Goal: Information Seeking & Learning: Compare options

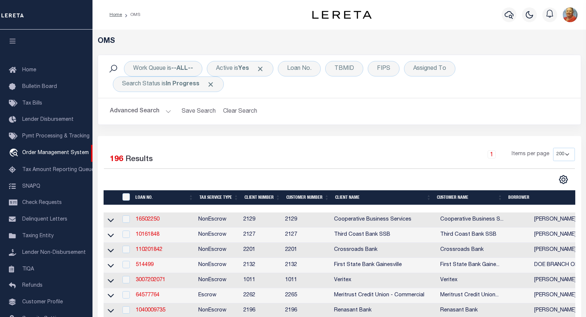
select select "200"
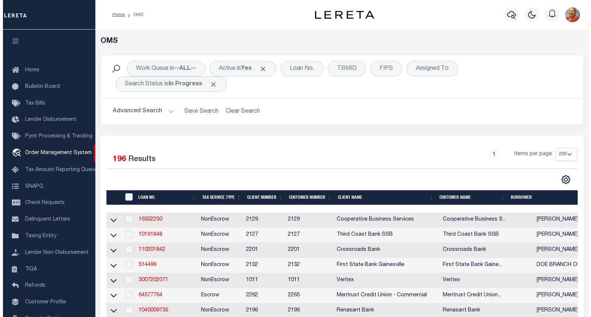
scroll to position [43, 0]
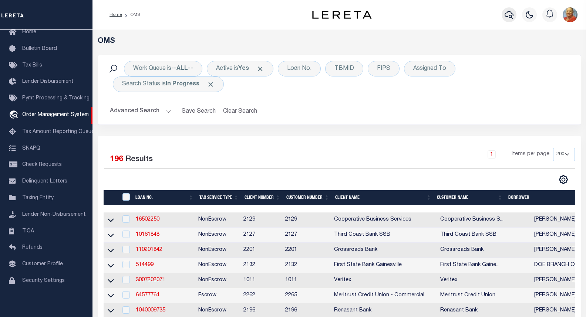
click at [510, 16] on icon "button" at bounding box center [508, 14] width 9 height 9
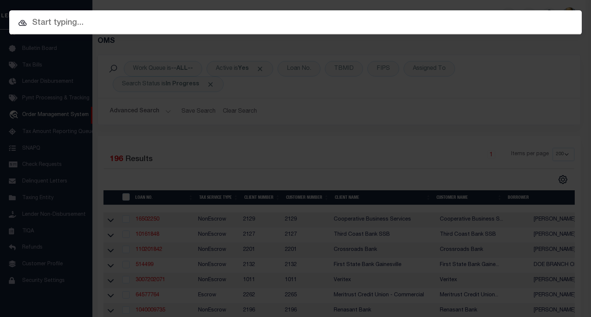
click at [82, 26] on input "text" at bounding box center [295, 23] width 573 height 13
paste input "123099"
type input "123099"
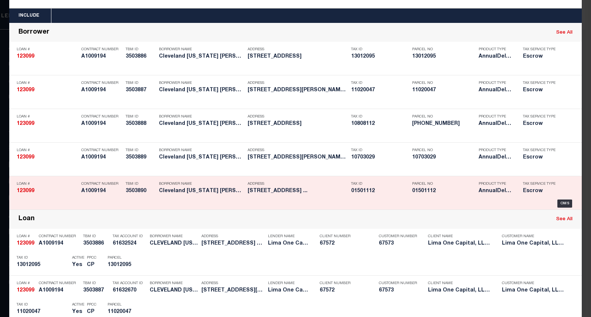
scroll to position [0, 0]
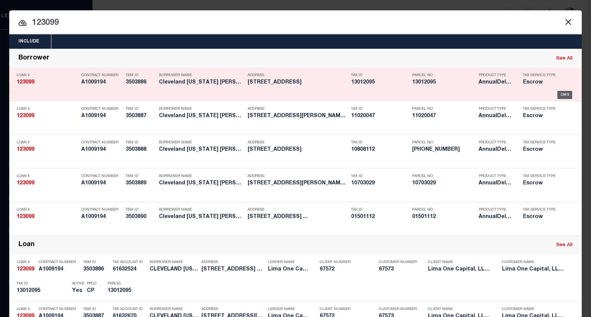
click at [562, 94] on div "OMS" at bounding box center [565, 95] width 15 height 8
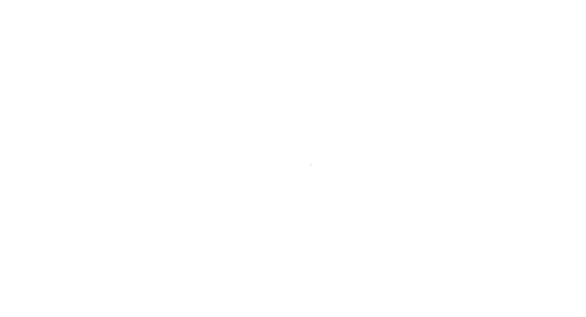
select select "Escrow"
type input "[STREET_ADDRESS]"
type input "13012095"
select select
type input "Cleveland OH 44120"
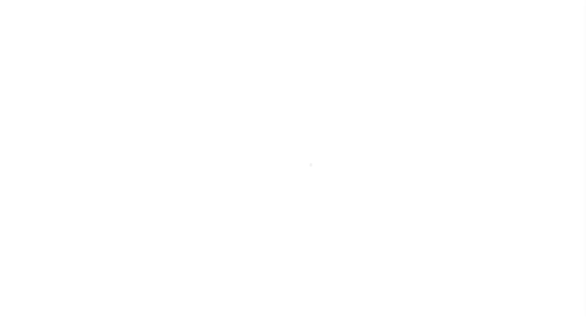
type input "123099-3"
type input "OH"
select select
type textarea "Compare"
select select "26297"
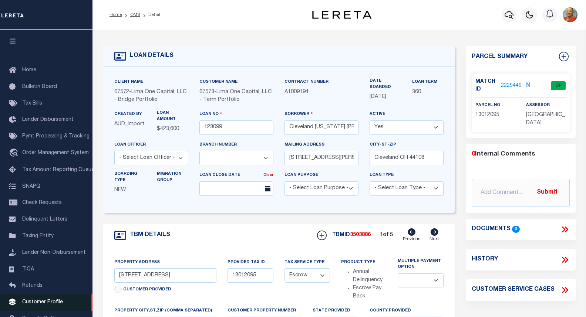
click at [37, 305] on span "Customer Profile" at bounding box center [42, 302] width 41 height 5
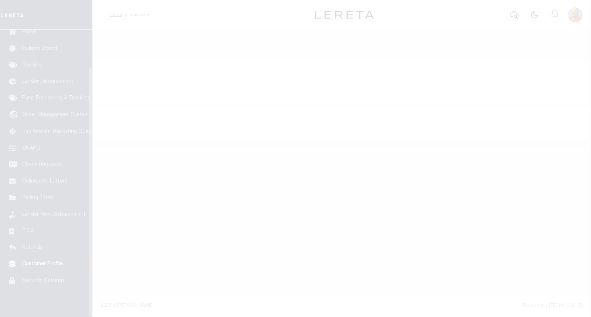
scroll to position [43, 0]
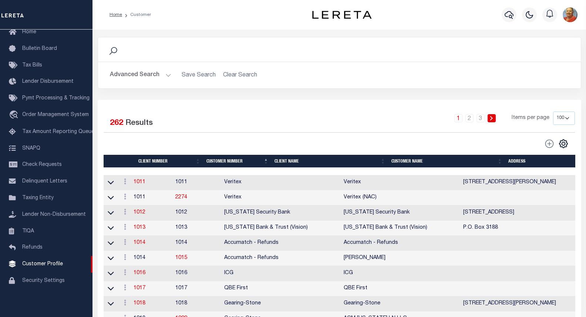
click at [164, 77] on button "Advanced Search" at bounding box center [140, 75] width 61 height 14
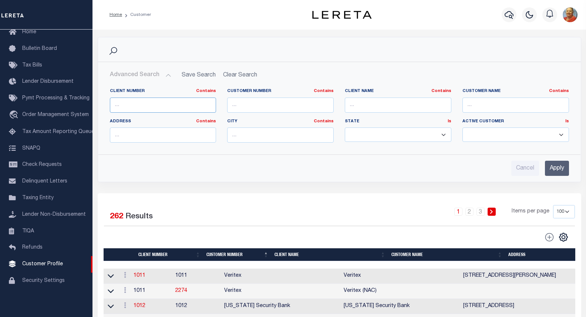
click at [151, 103] on input "text" at bounding box center [163, 105] width 107 height 15
type input "67573"
click at [554, 168] on input "Apply" at bounding box center [557, 168] width 24 height 15
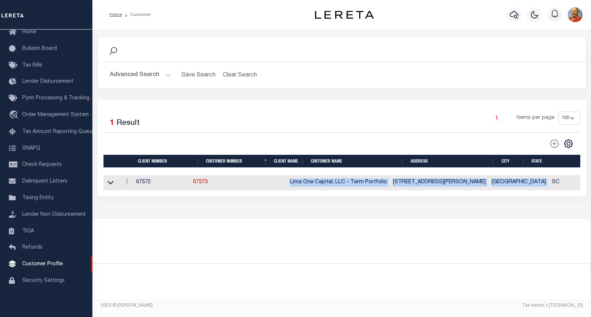
drag, startPoint x: 311, startPoint y: 183, endPoint x: 532, endPoint y: 183, distance: 220.4
click at [532, 183] on tr "ACTIONS View 67572 67573 Lima One Capital, LLC - Term Portfolio 201 East McBee …" at bounding box center [375, 182] width 543 height 15
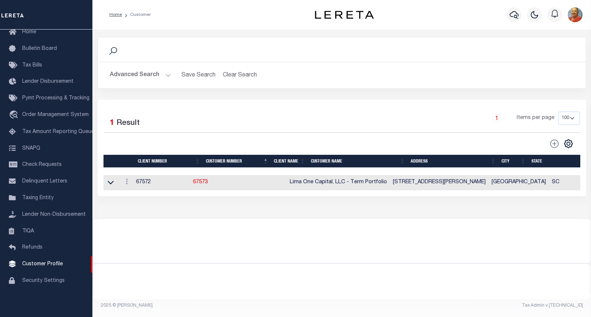
click at [516, 213] on div "Search Advanced Search Save Search Clear Search CustomerSearchGridWrapper_dynam…" at bounding box center [341, 124] width 499 height 189
click at [389, 42] on div "Search" at bounding box center [342, 49] width 488 height 24
click at [347, 216] on div "Search Advanced Search Save Search Clear Search CustomerSearchGridWrapper_dynam…" at bounding box center [341, 124] width 499 height 189
click at [518, 25] on div at bounding box center [514, 15] width 20 height 26
click at [515, 13] on icon "button" at bounding box center [514, 14] width 9 height 9
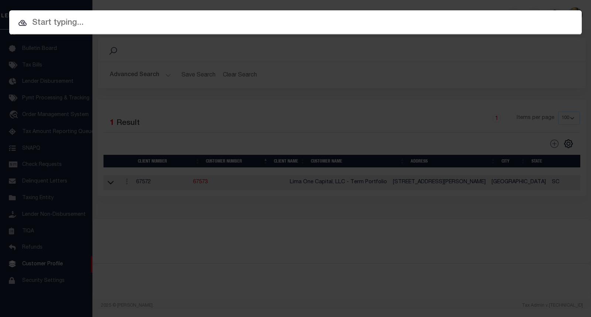
click at [98, 24] on input "text" at bounding box center [295, 23] width 573 height 13
paste input "123099"
type input "123099"
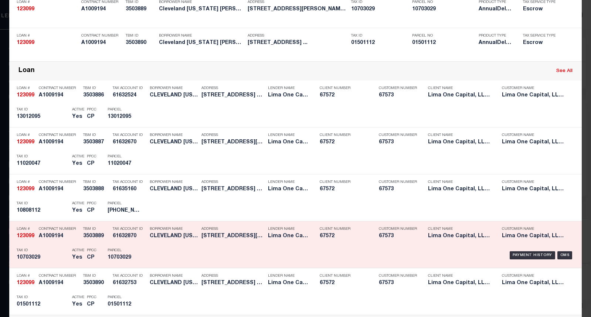
scroll to position [185, 0]
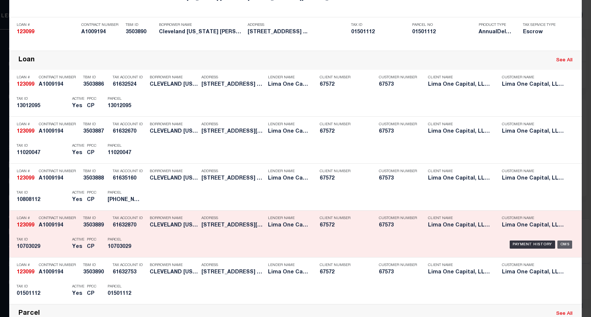
click at [561, 246] on div "OMS" at bounding box center [565, 245] width 15 height 8
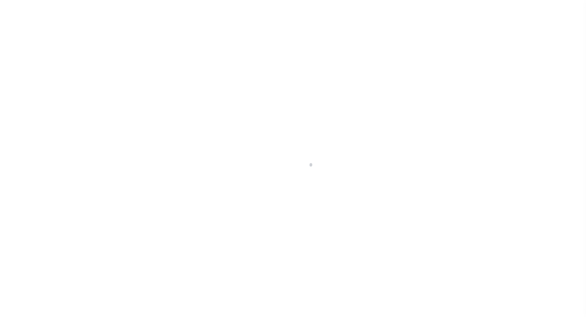
select select "Escrow"
type input "[STREET_ADDRESS][PERSON_NAME]"
type input "10703029"
select select
type input "Cleveland OH 44103"
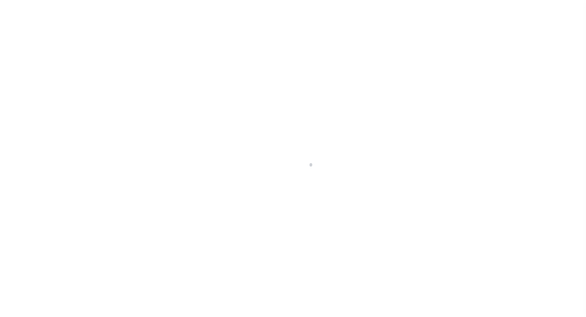
type input "123099-1"
type input "OH"
select select
type textarea "Compare"
select select "26297"
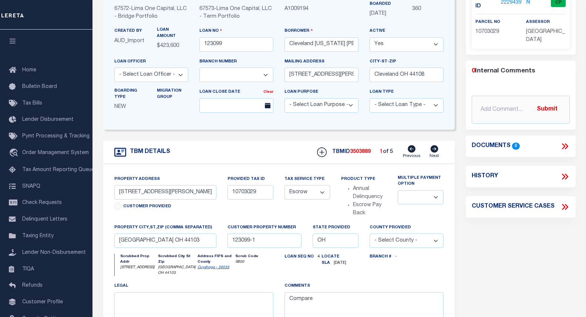
scroll to position [111, 0]
